Goal: Task Accomplishment & Management: Manage account settings

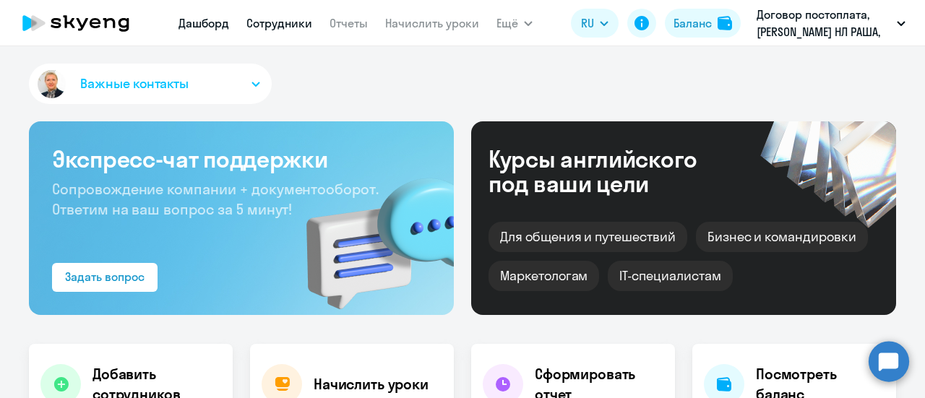
click at [271, 25] on link "Сотрудники" at bounding box center [279, 23] width 66 height 14
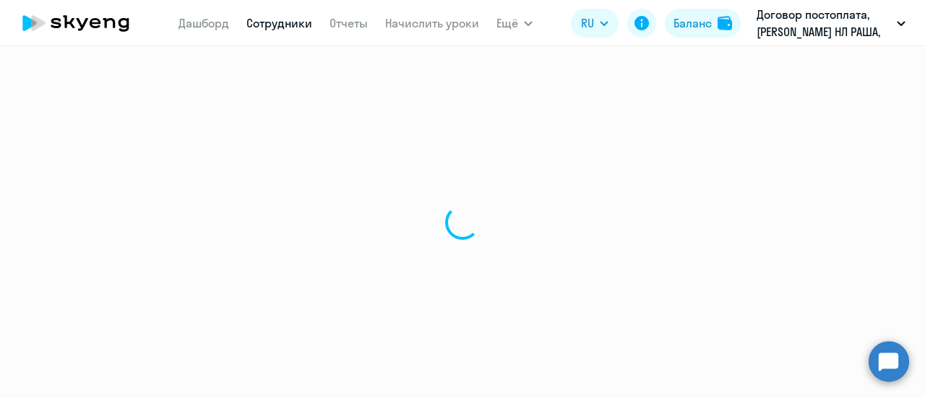
select select "30"
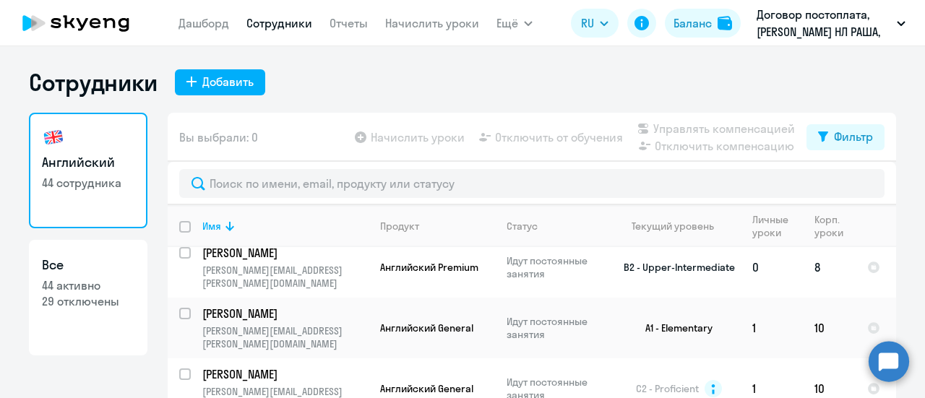
scroll to position [145, 0]
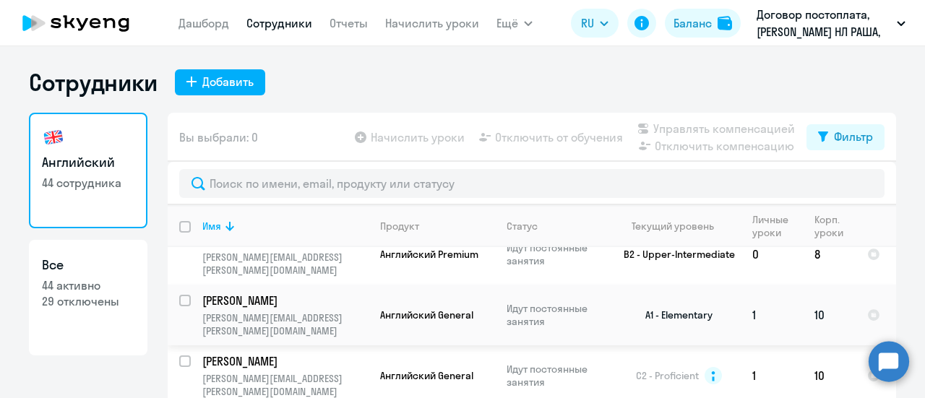
click at [179, 296] on input "select row 23658096" at bounding box center [193, 309] width 29 height 29
checkbox input "true"
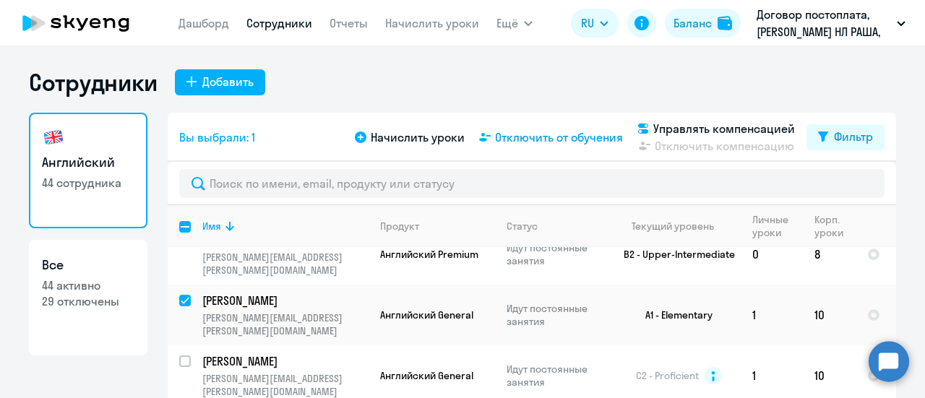
click at [535, 139] on span "Отключить от обучения" at bounding box center [559, 137] width 128 height 17
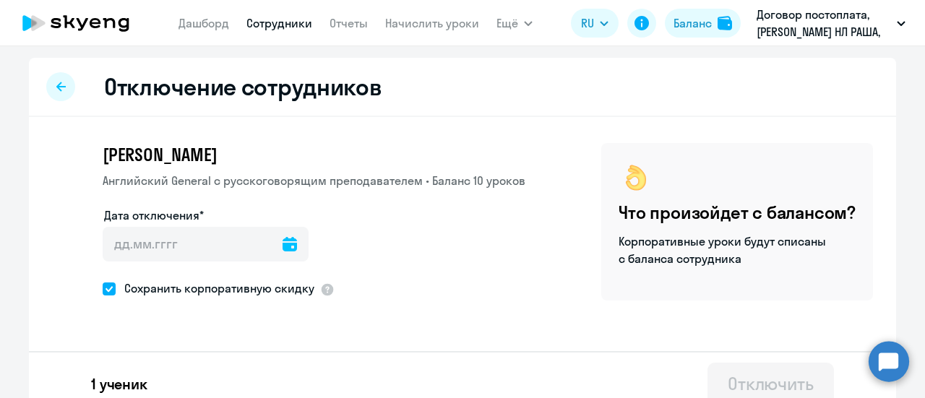
click at [283, 248] on icon at bounding box center [290, 244] width 14 height 14
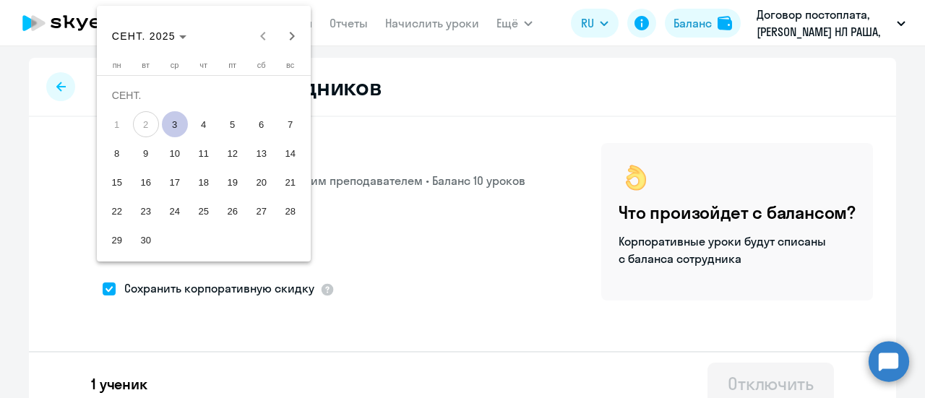
click at [173, 125] on span "3" at bounding box center [175, 124] width 26 height 26
type input "[DATE]"
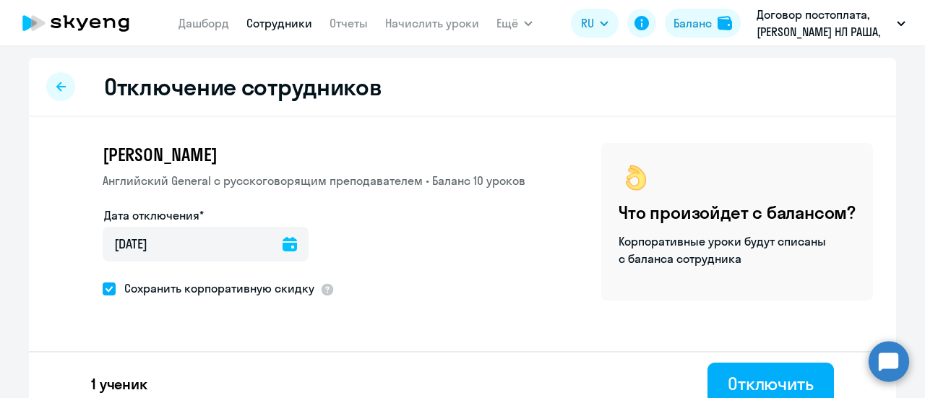
scroll to position [17, 0]
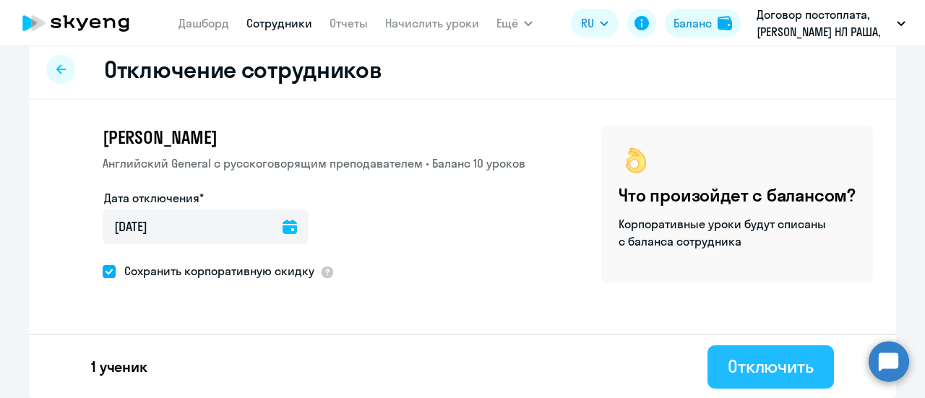
click at [771, 369] on div "Отключить" at bounding box center [771, 366] width 86 height 23
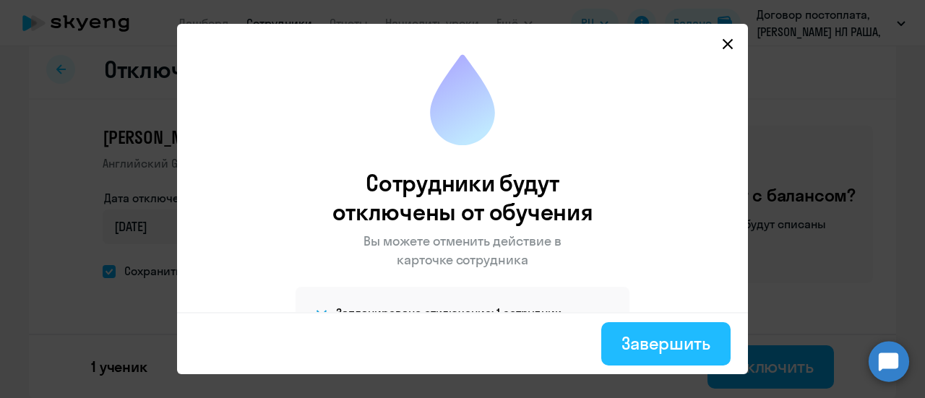
click at [660, 330] on button "Завершить" at bounding box center [665, 343] width 129 height 43
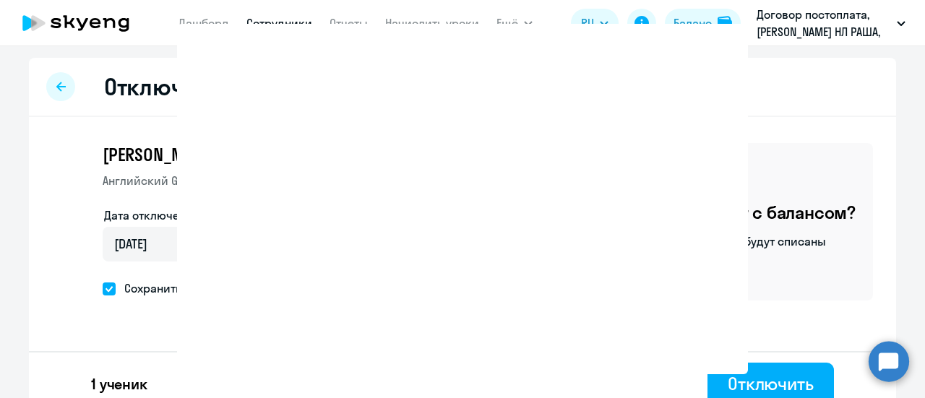
select select "30"
